Goal: Information Seeking & Learning: Learn about a topic

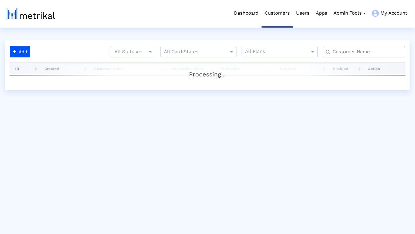
click at [351, 53] on input "text" at bounding box center [366, 52] width 75 height 7
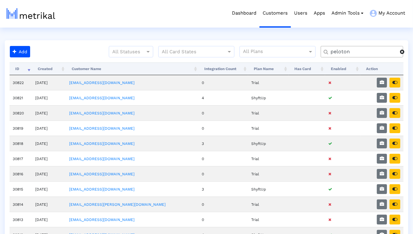
type input "peloton"
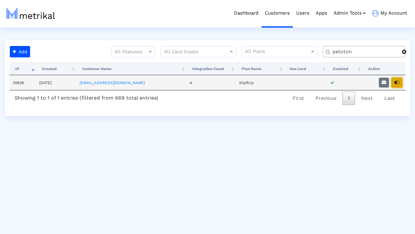
click at [401, 83] on button "button" at bounding box center [397, 83] width 11 height 10
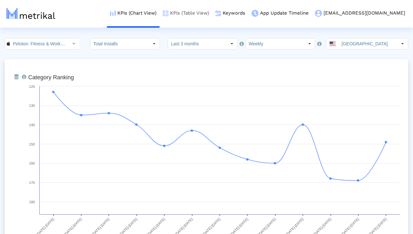
click at [212, 13] on link "KPIs (Table View)" at bounding box center [186, 13] width 53 height 26
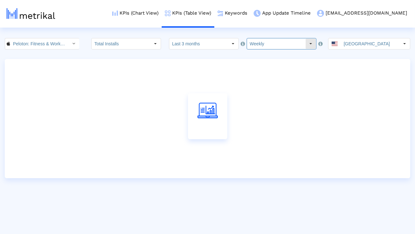
click at [260, 49] on input "Weekly" at bounding box center [276, 43] width 58 height 11
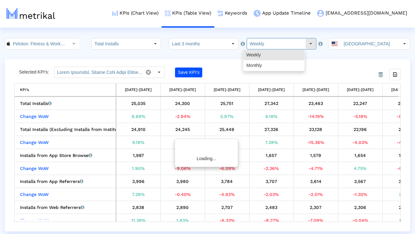
click at [259, 46] on input "Weekly" at bounding box center [276, 43] width 58 height 11
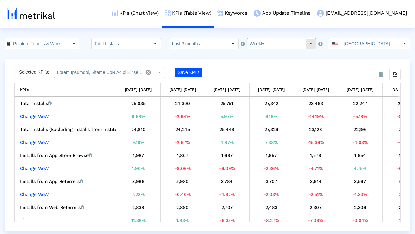
click at [253, 47] on input "Weekly" at bounding box center [276, 43] width 58 height 11
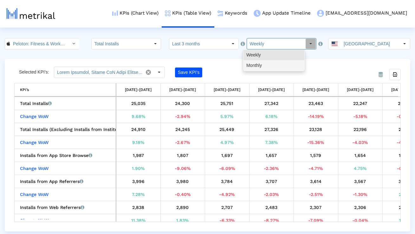
click at [252, 62] on div "Monthly" at bounding box center [274, 65] width 61 height 10
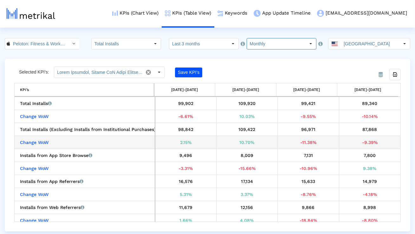
click at [308, 141] on div "-11.38%" at bounding box center [308, 142] width 57 height 8
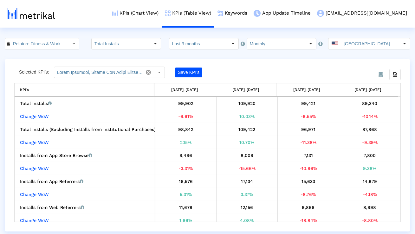
click at [275, 74] on div "Selected KPI’s: Save KPI’s" at bounding box center [159, 72] width 290 height 11
click at [247, 43] on input "Monthly" at bounding box center [276, 43] width 58 height 11
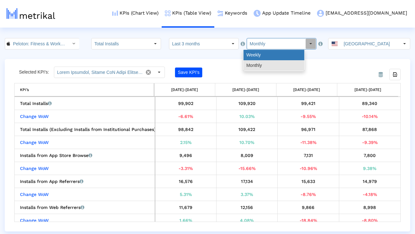
click at [247, 53] on div "Weekly" at bounding box center [274, 55] width 61 height 10
type input "Weekly"
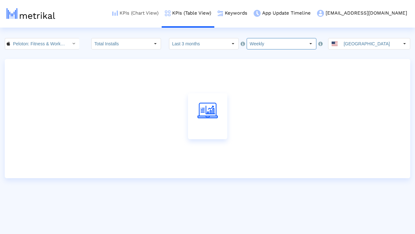
click at [162, 12] on link "KPIs (Chart View)" at bounding box center [135, 13] width 53 height 26
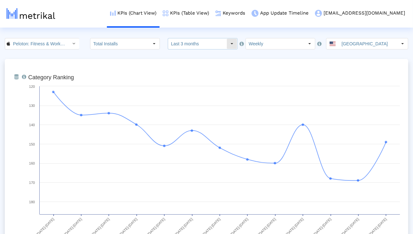
click at [196, 42] on input "Last 3 months" at bounding box center [197, 43] width 58 height 11
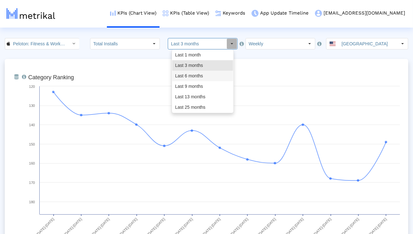
click at [192, 75] on div "Last 6 months" at bounding box center [202, 76] width 61 height 10
type input "Last 6 months"
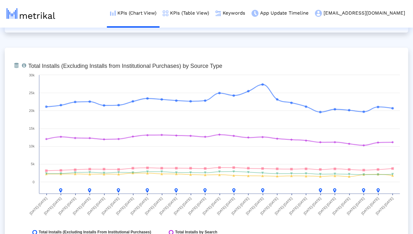
scroll to position [713, 0]
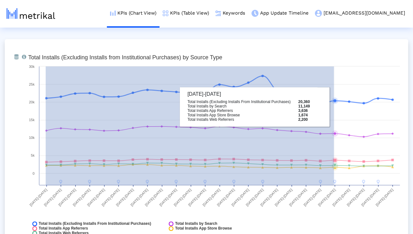
drag, startPoint x: 46, startPoint y: 99, endPoint x: 334, endPoint y: 109, distance: 288.7
click at [334, 109] on icon "Created with Highcharts 8.1.2 Total Installs (Excluding Installs from Instituti…" at bounding box center [214, 147] width 378 height 190
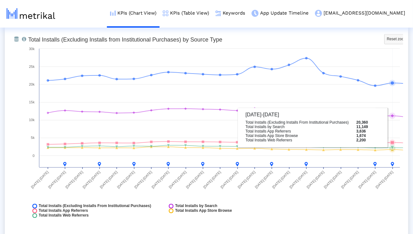
scroll to position [733, 0]
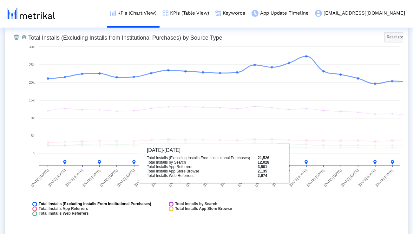
click at [119, 204] on span "Total Installs (Excluding Installs From Institutional Purchases)" at bounding box center [95, 204] width 113 height 5
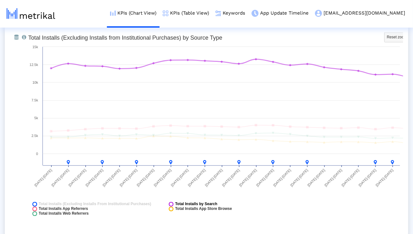
click at [177, 204] on span "Total Installs by Search" at bounding box center [196, 204] width 42 height 5
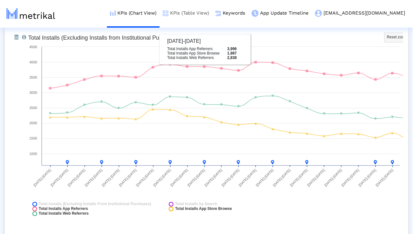
click at [212, 18] on link "KPIs (Table View)" at bounding box center [186, 13] width 53 height 26
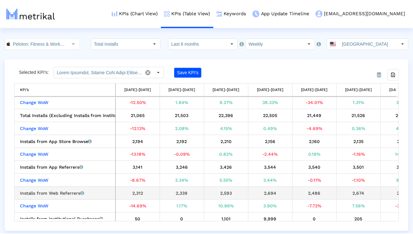
scroll to position [23, 0]
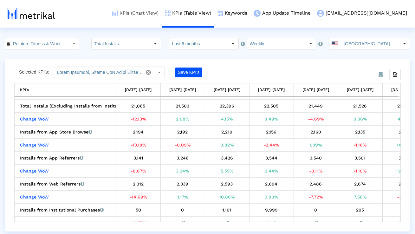
click at [162, 17] on link "KPIs (Chart View)" at bounding box center [135, 13] width 53 height 26
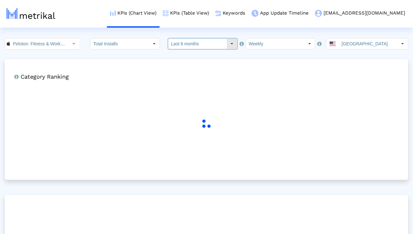
click at [189, 47] on input "Last 6 months" at bounding box center [197, 43] width 58 height 11
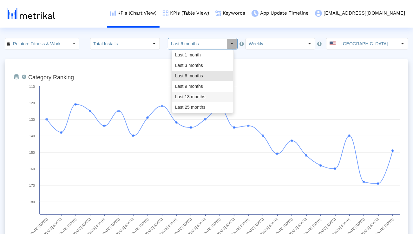
click at [186, 95] on div "Last 13 months" at bounding box center [202, 97] width 61 height 10
type input "Last 13 months"
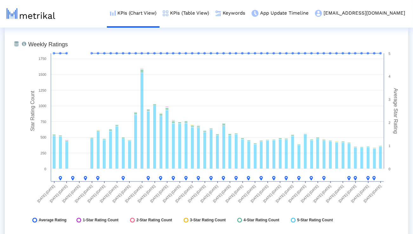
scroll to position [1652, 0]
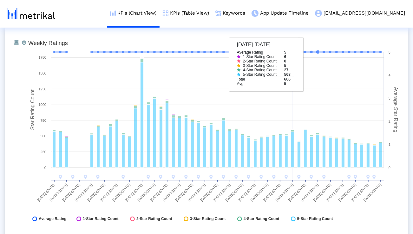
drag, startPoint x: 123, startPoint y: 51, endPoint x: 294, endPoint y: 61, distance: 171.1
click at [294, 61] on icon "Created with Highcharts 8.1.2 Star Rating Count Average Star Rating Weekly Rati…" at bounding box center [214, 132] width 378 height 190
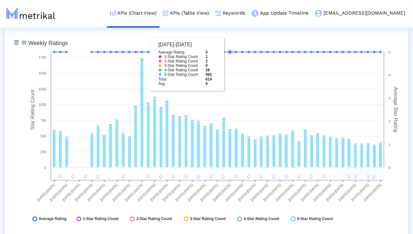
drag, startPoint x: 129, startPoint y: 50, endPoint x: 229, endPoint y: 62, distance: 100.7
click at [229, 62] on icon "Created with Highcharts 8.1.2 Star Rating Count Average Star Rating Weekly Rati…" at bounding box center [214, 132] width 378 height 190
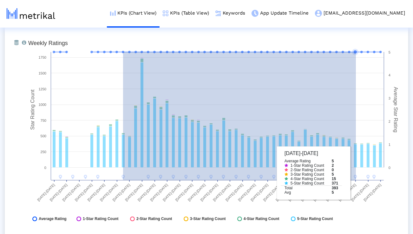
drag, startPoint x: 123, startPoint y: 177, endPoint x: 356, endPoint y: 174, distance: 233.0
click at [356, 174] on icon "Created with Highcharts 8.1.2 Star Rating Count Average Star Rating Weekly Rati…" at bounding box center [214, 132] width 378 height 190
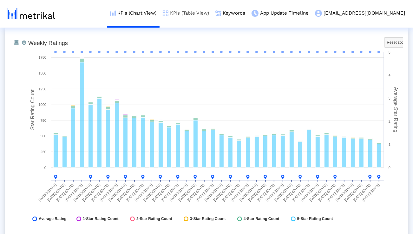
click at [212, 13] on link "KPIs (Table View)" at bounding box center [186, 13] width 53 height 26
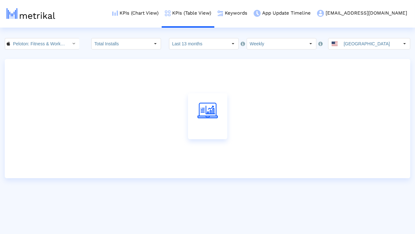
click at [258, 43] on input "Weekly" at bounding box center [276, 43] width 58 height 11
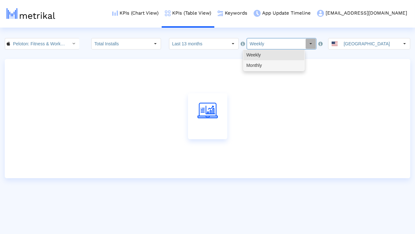
click at [254, 64] on div "Monthly" at bounding box center [274, 65] width 61 height 10
type input "Monthly"
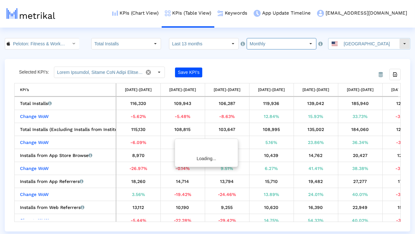
click at [356, 47] on input "[GEOGRAPHIC_DATA]" at bounding box center [370, 43] width 58 height 11
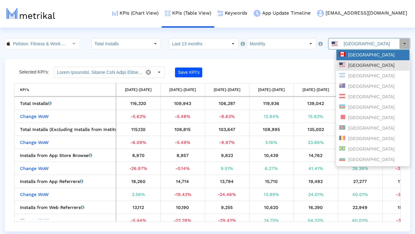
click at [354, 55] on div "[GEOGRAPHIC_DATA]" at bounding box center [374, 55] width 68 height 6
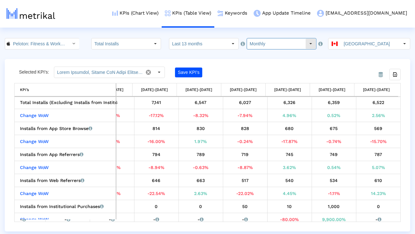
click at [254, 46] on input "Monthly" at bounding box center [276, 43] width 58 height 11
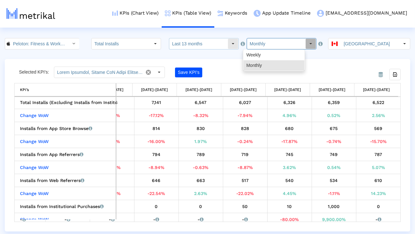
click at [208, 48] on input "Last 13 months" at bounding box center [198, 43] width 58 height 11
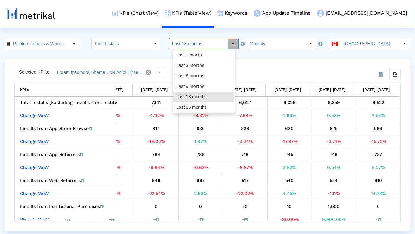
drag, startPoint x: 204, startPoint y: 64, endPoint x: 201, endPoint y: 75, distance: 11.4
click at [202, 75] on div "Last 1 month Last 3 months Last 6 months Last 9 months Last 13 months Last 25 m…" at bounding box center [204, 81] width 61 height 63
click at [201, 75] on div "Last 6 months" at bounding box center [204, 76] width 61 height 10
type input "Last 6 months"
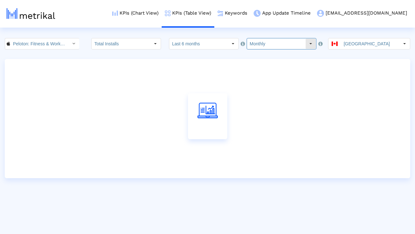
click at [257, 44] on input "Monthly" at bounding box center [276, 43] width 58 height 11
click at [257, 55] on div "Weekly" at bounding box center [274, 55] width 61 height 10
type input "Weekly"
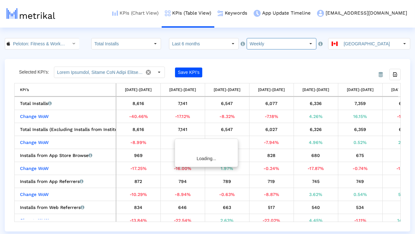
click at [162, 16] on link "KPIs (Chart View)" at bounding box center [135, 13] width 53 height 26
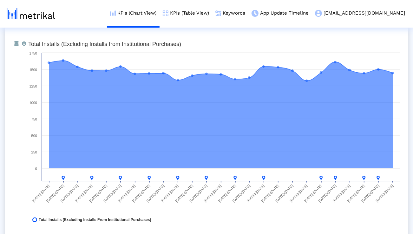
scroll to position [496, 0]
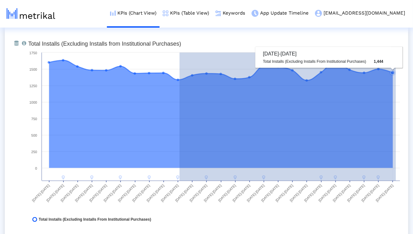
drag, startPoint x: 180, startPoint y: 82, endPoint x: 396, endPoint y: 97, distance: 217.0
click at [396, 97] on icon "Created with Highcharts 8.1.2 Total Installs (Excluding Installs from Instituti…" at bounding box center [214, 133] width 378 height 190
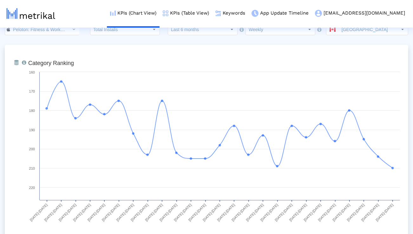
scroll to position [0, 0]
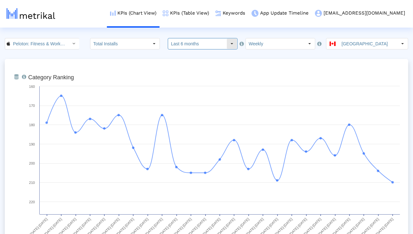
click at [199, 42] on input "Last 6 months" at bounding box center [197, 43] width 58 height 11
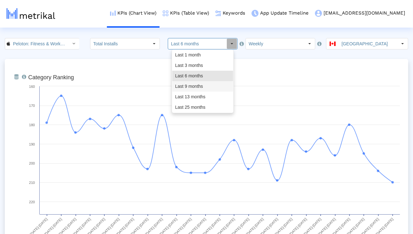
click at [189, 86] on div "Last 9 months" at bounding box center [202, 86] width 61 height 10
type input "Last 9 months"
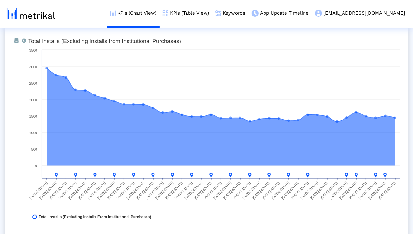
scroll to position [499, 0]
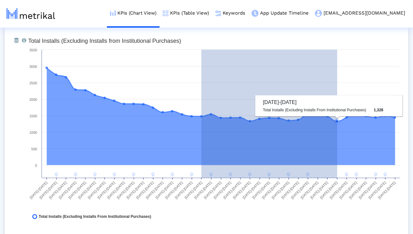
drag, startPoint x: 202, startPoint y: 115, endPoint x: 337, endPoint y: 130, distance: 136.6
click at [337, 130] on g at bounding box center [220, 122] width 351 height 111
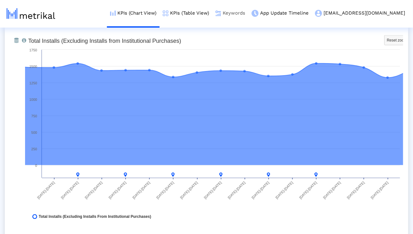
click at [221, 16] on img at bounding box center [219, 13] width 6 height 6
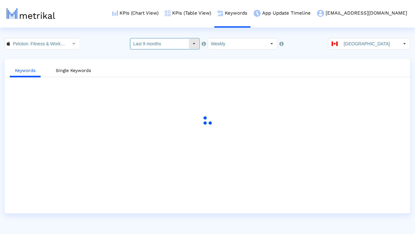
click at [171, 42] on input "Last 9 months" at bounding box center [159, 43] width 58 height 11
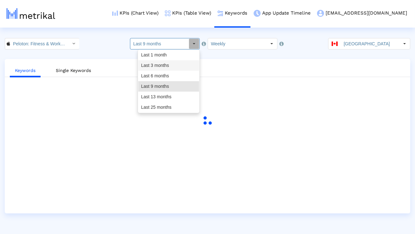
click at [166, 65] on div "Last 3 months" at bounding box center [168, 65] width 61 height 10
type input "Last 3 months"
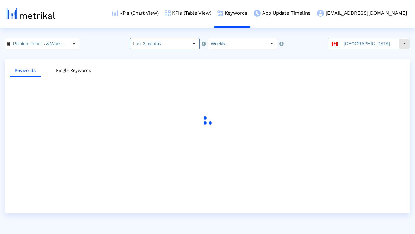
click at [350, 40] on input "[GEOGRAPHIC_DATA]" at bounding box center [370, 43] width 58 height 11
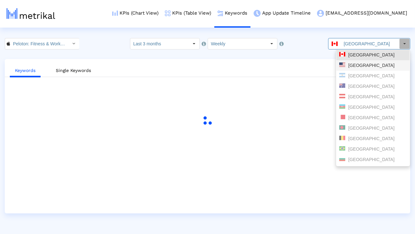
click at [347, 65] on div "[GEOGRAPHIC_DATA]" at bounding box center [374, 66] width 68 height 6
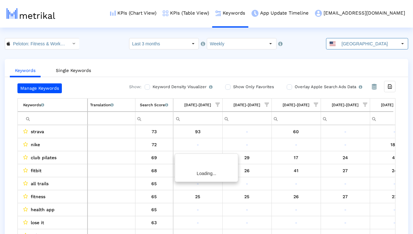
scroll to position [0, 419]
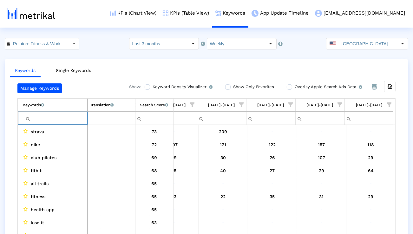
click at [52, 121] on input "Filter cell" at bounding box center [55, 118] width 64 height 10
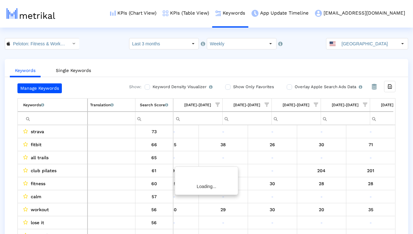
scroll to position [0, 1600]
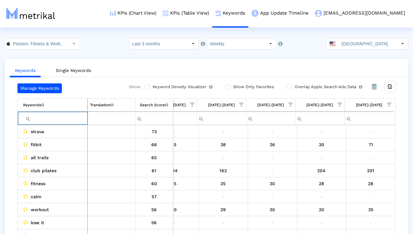
click at [47, 118] on input "Filter cell" at bounding box center [55, 118] width 64 height 10
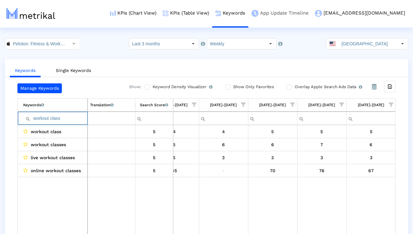
type input "workout class"
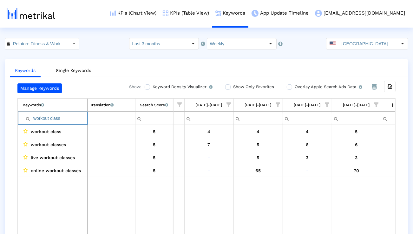
scroll to position [0, 1499]
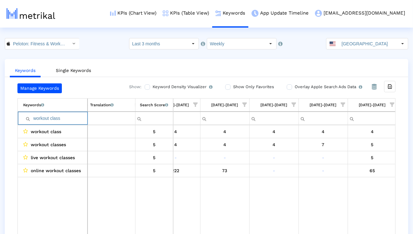
click at [257, 46] on input "Weekly" at bounding box center [236, 43] width 58 height 11
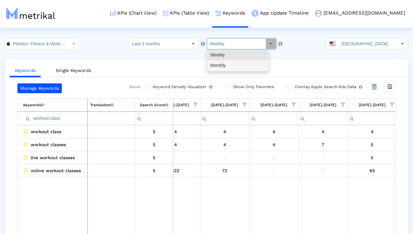
click at [246, 68] on div "Monthly" at bounding box center [238, 65] width 61 height 10
type input "Monthly"
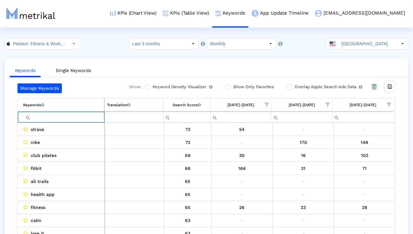
click at [89, 118] on input "Filter cell" at bounding box center [63, 117] width 81 height 10
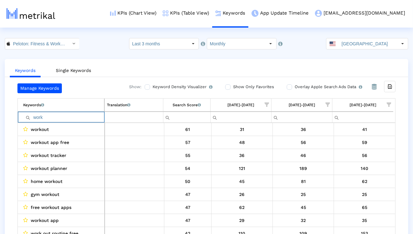
type input "work"
click at [330, 103] on span "Show filter options for column '08/01/25-08/31/25'" at bounding box center [328, 105] width 4 height 4
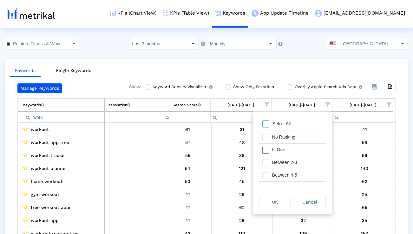
click at [297, 151] on div "Is One" at bounding box center [297, 150] width 57 height 12
click at [296, 163] on div "Between 2-3" at bounding box center [297, 162] width 57 height 12
click at [296, 171] on div "Between 4-5" at bounding box center [297, 175] width 57 height 12
click at [292, 179] on div "Between 6-10" at bounding box center [297, 184] width 57 height 12
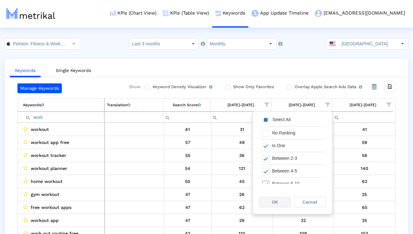
click at [276, 204] on span "OK" at bounding box center [275, 202] width 6 height 5
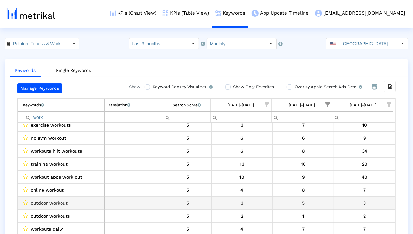
scroll to position [358, 0]
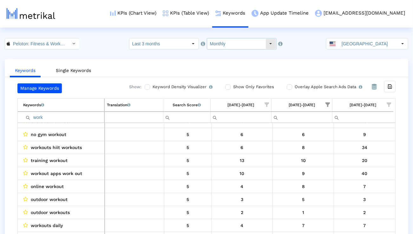
click at [266, 42] on div "Select" at bounding box center [271, 44] width 10 height 10
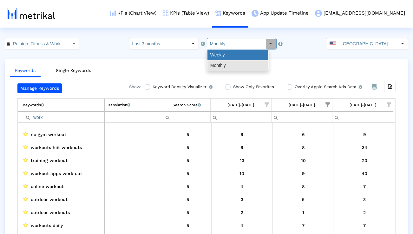
click at [251, 52] on div "Weekly" at bounding box center [238, 55] width 61 height 10
type input "Weekly"
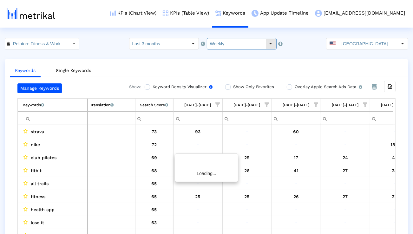
scroll to position [0, 419]
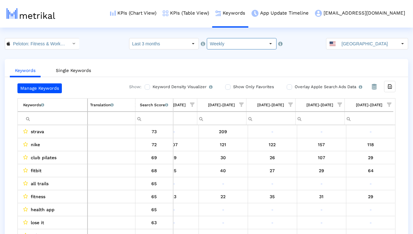
click at [78, 117] on input "Filter cell" at bounding box center [55, 118] width 64 height 10
paste input "workout class"
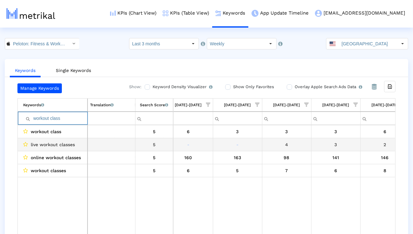
scroll to position [0, 298]
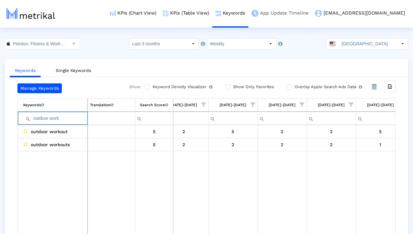
type input "outdoor work"
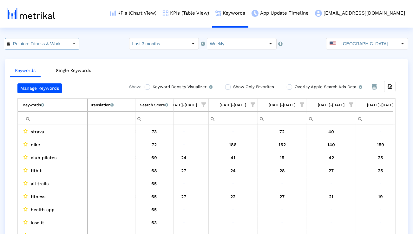
click at [69, 46] on div "Select" at bounding box center [74, 44] width 10 height 10
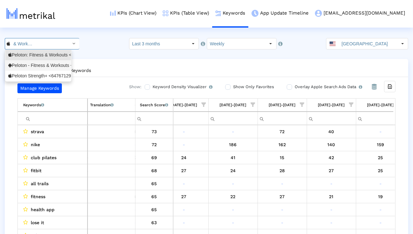
click at [45, 68] on div "Peloton - Fitness & Workouts <com.onepeloton.callisto>" at bounding box center [38, 66] width 60 height 6
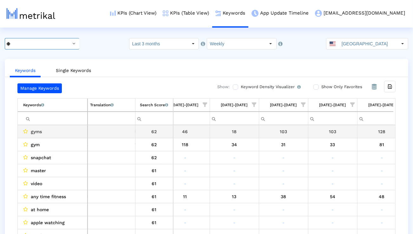
scroll to position [0, 249]
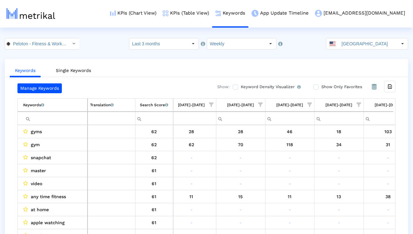
click at [210, 106] on span "Show filter options for column '07/27/25-08/02/25'" at bounding box center [211, 105] width 4 height 4
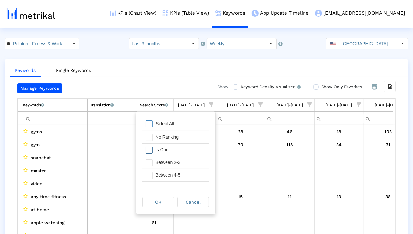
click at [189, 149] on div "Is One" at bounding box center [180, 150] width 57 height 12
click at [184, 159] on div "Between 2-3" at bounding box center [180, 162] width 57 height 12
click at [183, 170] on div "Between 4-5" at bounding box center [180, 175] width 57 height 12
click at [178, 179] on div "Between 6-10" at bounding box center [180, 183] width 57 height 12
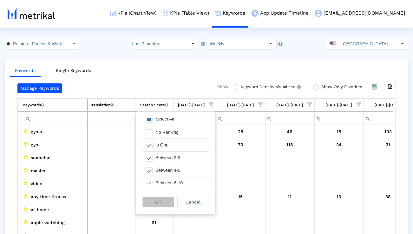
click at [169, 199] on div "OK" at bounding box center [158, 202] width 31 height 10
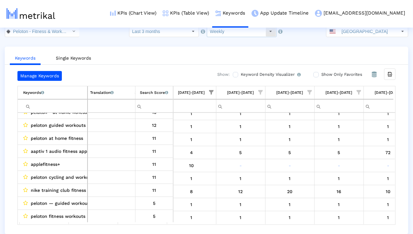
click at [230, 32] on input "Weekly" at bounding box center [236, 31] width 58 height 11
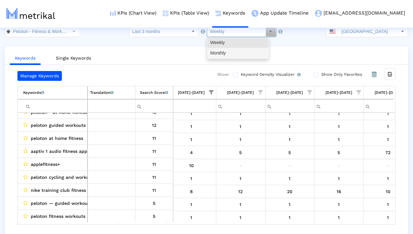
click at [224, 52] on div "Monthly" at bounding box center [238, 53] width 61 height 10
type input "Monthly"
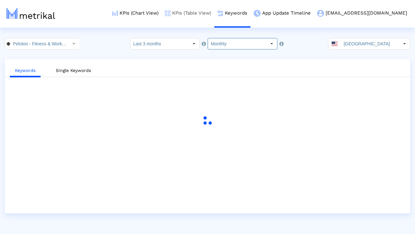
click at [215, 16] on link "KPIs (Table View)" at bounding box center [188, 13] width 53 height 26
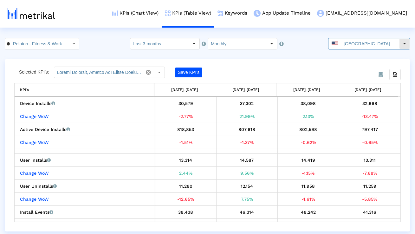
click at [344, 48] on div "[GEOGRAPHIC_DATA]" at bounding box center [364, 43] width 71 height 11
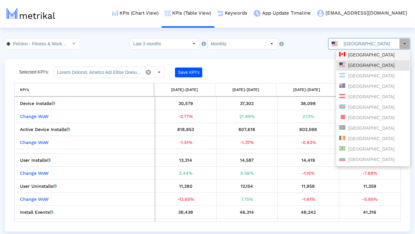
click at [344, 58] on div "[GEOGRAPHIC_DATA]" at bounding box center [373, 55] width 73 height 10
